Goal: Transaction & Acquisition: Purchase product/service

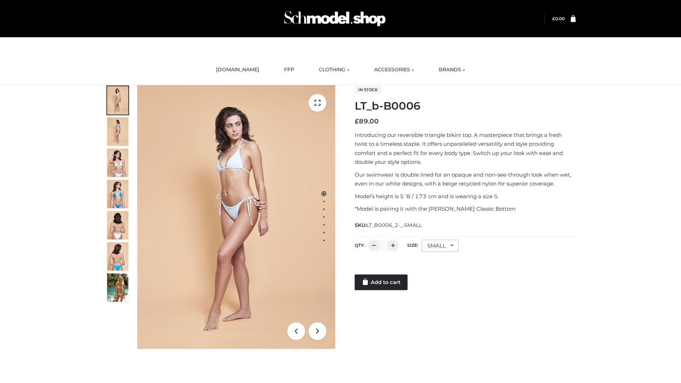
click at [381, 282] on link "Add to cart" at bounding box center [380, 282] width 53 height 16
